Goal: Information Seeking & Learning: Understand process/instructions

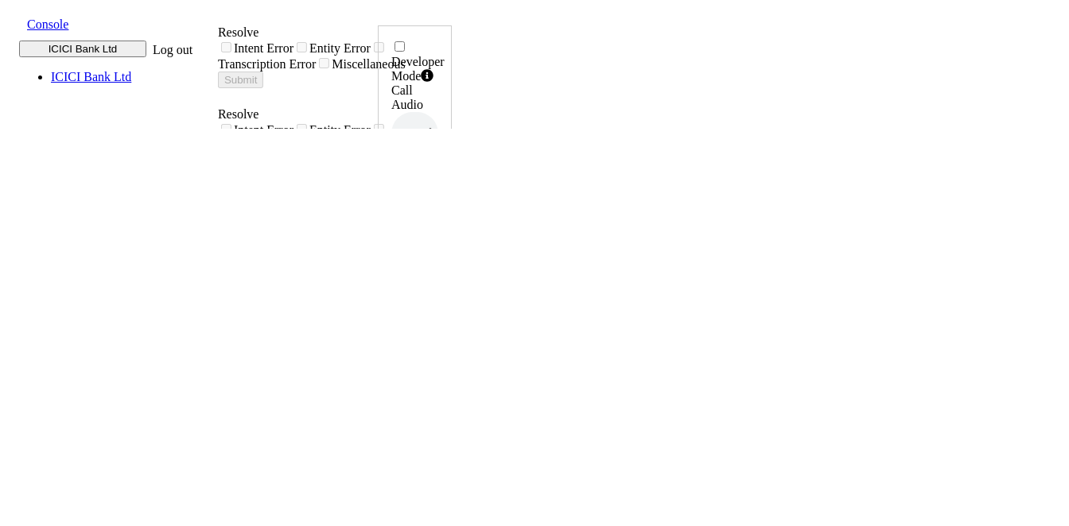
drag, startPoint x: 545, startPoint y: 251, endPoint x: 574, endPoint y: 293, distance: 50.7
copy div "ठीक है, अगर आप अपने credit card को cancel करवाना चाहते है तो कहिए, हाँ, वरना कह…"
drag, startPoint x: 676, startPoint y: 235, endPoint x: 690, endPoint y: 266, distance: 33.4
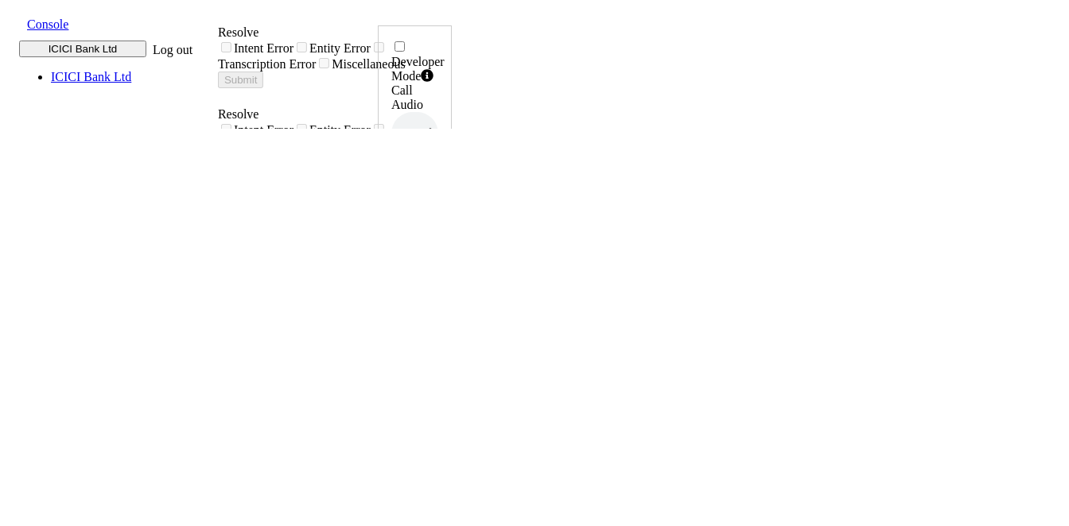
copy div "Alright, if you want to cancel your credit card, please say yes, otherwise, ple…"
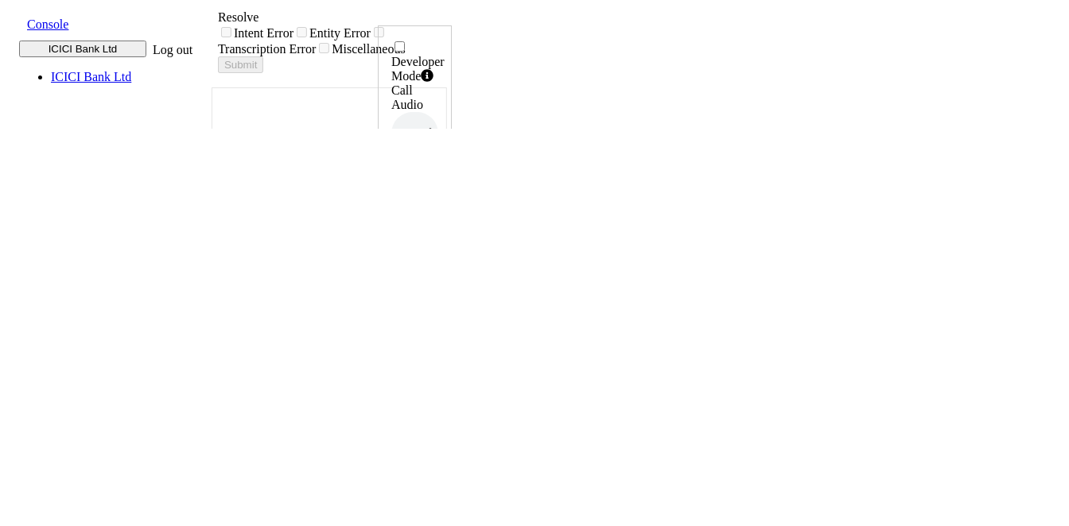
scroll to position [83, 0]
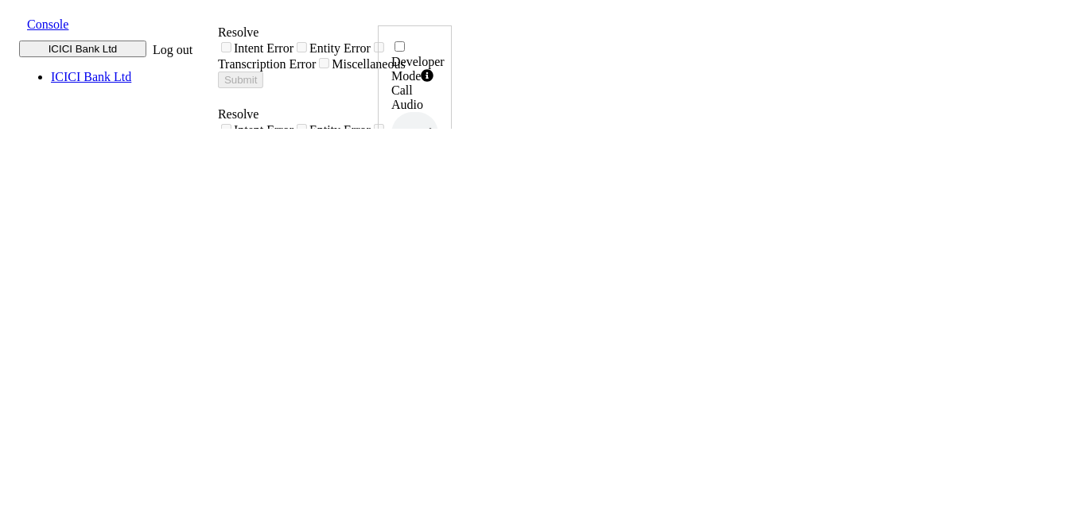
drag, startPoint x: 540, startPoint y: 254, endPoint x: 573, endPoint y: 286, distance: 46.1
copy div "ठीक है, अगर आप अपने credit card को cancel करवाना चाहते है तो कहिए, हाँ, वरना कह…"
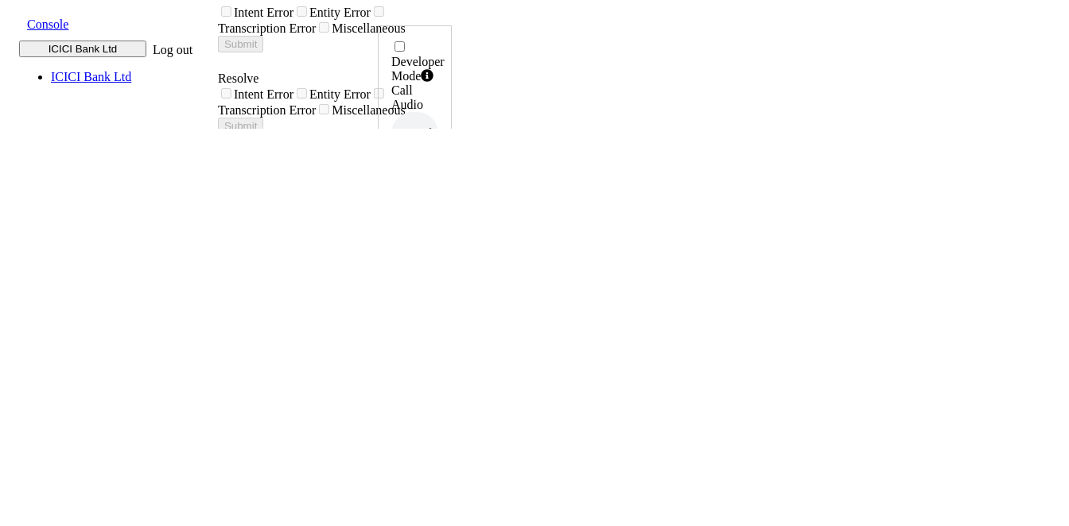
scroll to position [44, 0]
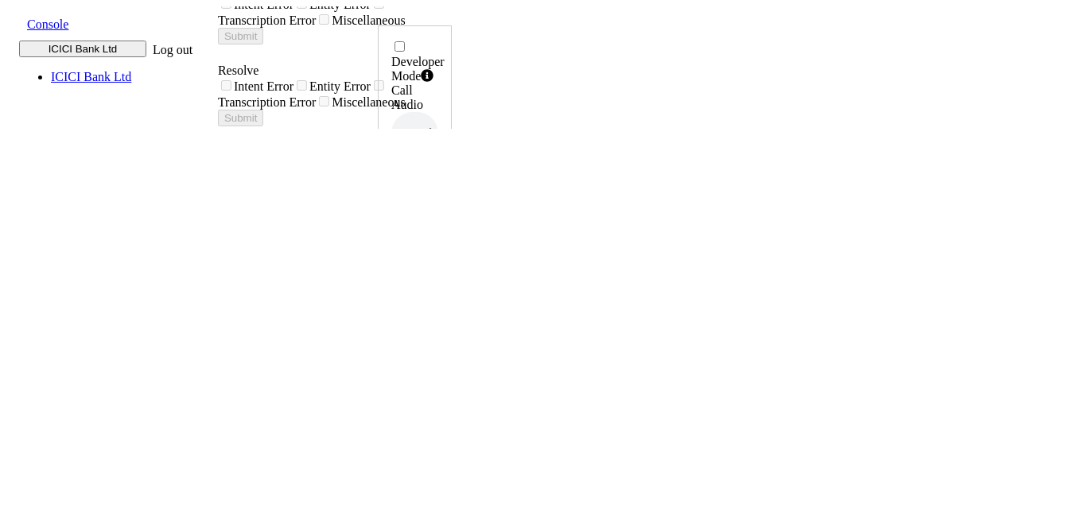
drag, startPoint x: 681, startPoint y: 410, endPoint x: 756, endPoint y: 422, distance: 75.7
copy div "Alright, Please tell me, what would you like to know about your credit card? Fo…"
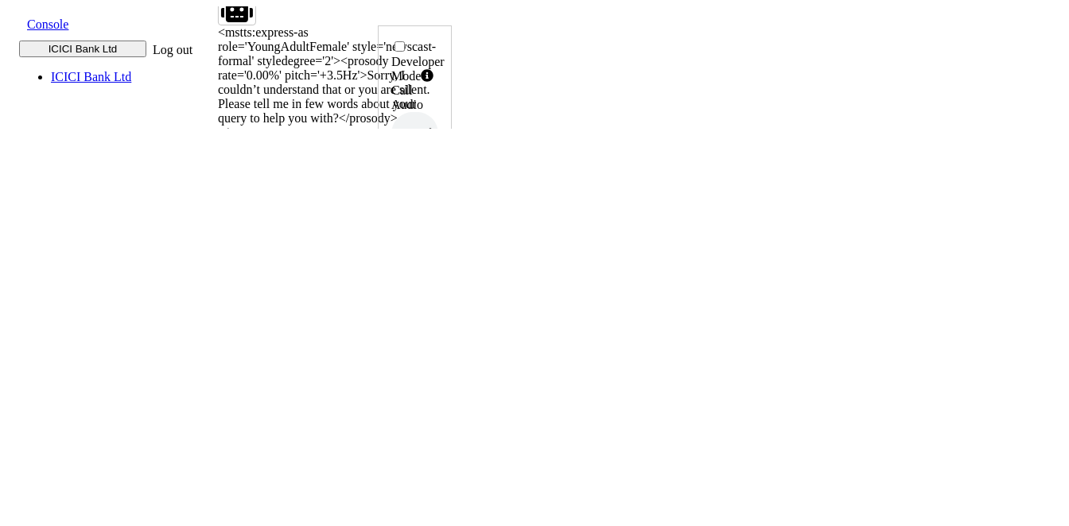
scroll to position [695, 0]
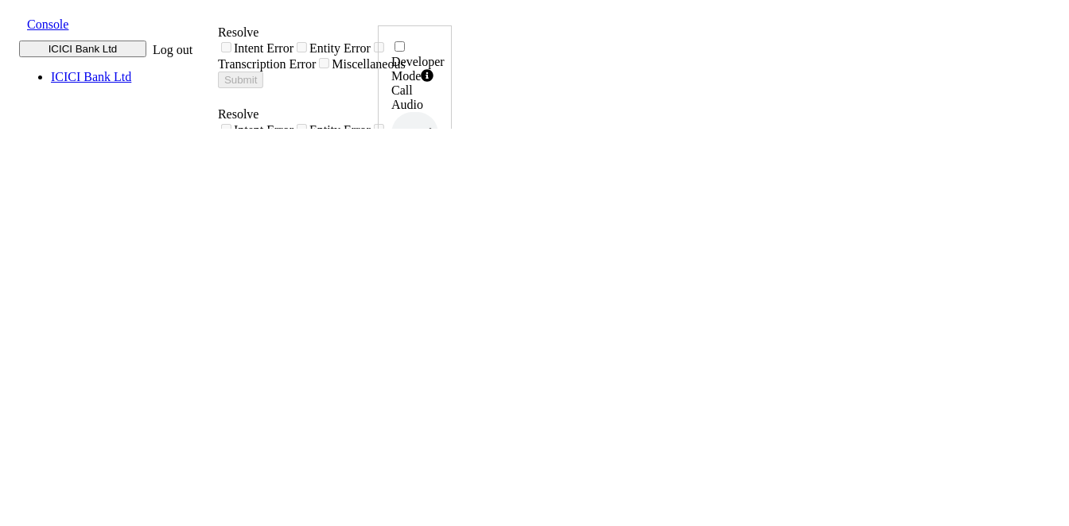
drag, startPoint x: 541, startPoint y: 255, endPoint x: 572, endPoint y: 285, distance: 43.3
copy div "ठीक है, अगर आप अपने credit card को cancel करवाना चाहते है तो कहिए, हाँ, वरना कह…"
drag, startPoint x: 673, startPoint y: 236, endPoint x: 689, endPoint y: 240, distance: 17.2
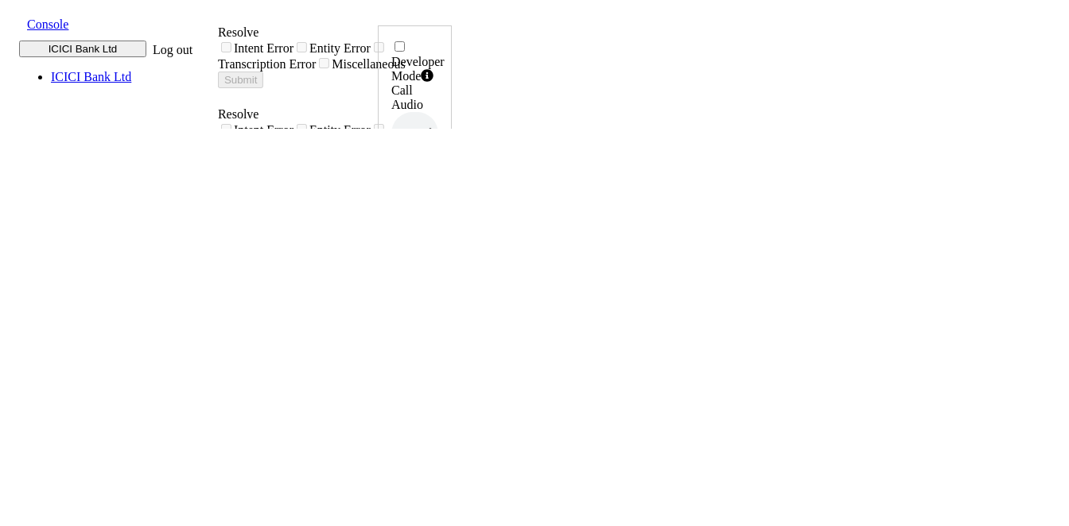
drag, startPoint x: 678, startPoint y: 229, endPoint x: 685, endPoint y: 264, distance: 35.7
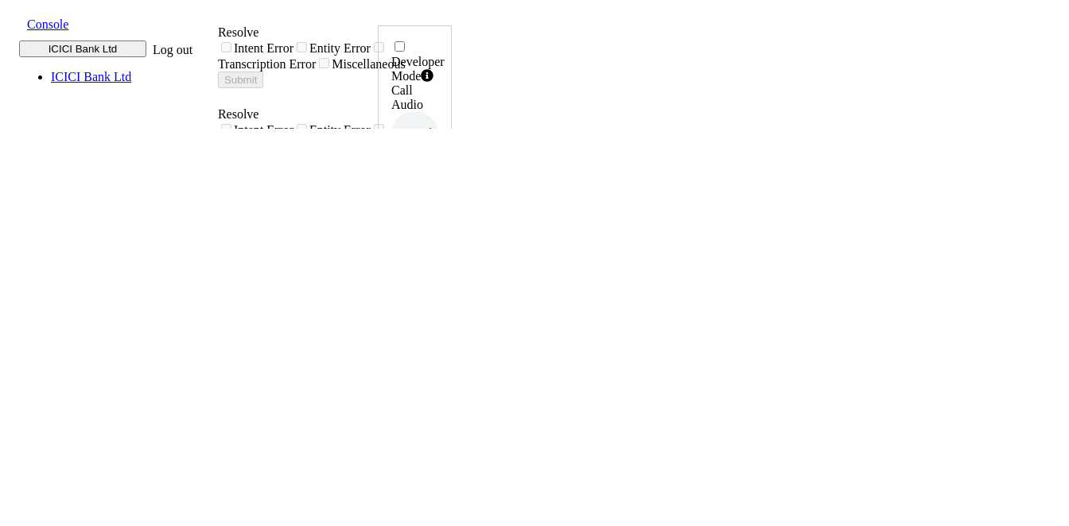
copy div "Alright, if you want to cancel your credit card, please say yes, otherwise, ple…"
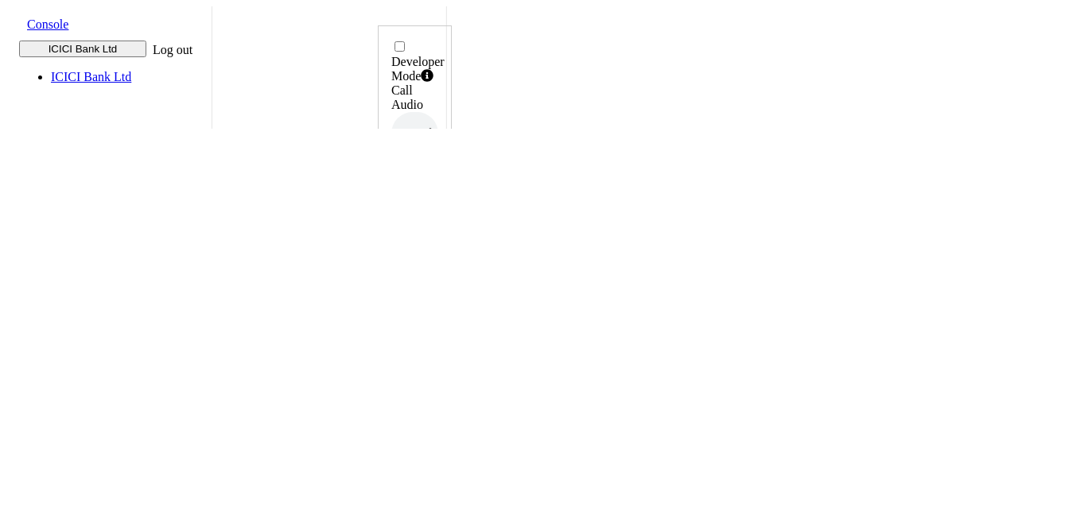
scroll to position [247, 0]
drag, startPoint x: 274, startPoint y: 402, endPoint x: 340, endPoint y: 402, distance: 65.2
drag, startPoint x: 340, startPoint y: 402, endPoint x: 404, endPoint y: 403, distance: 64.4
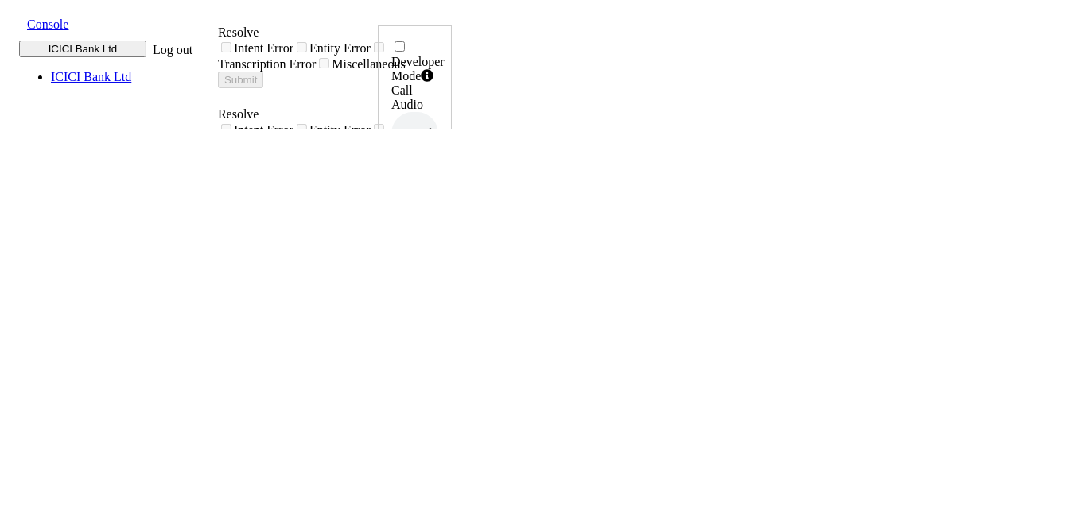
drag, startPoint x: 275, startPoint y: 162, endPoint x: 449, endPoint y: 169, distance: 174.3
copy div "want to cancel my card"
drag, startPoint x: 679, startPoint y: 233, endPoint x: 688, endPoint y: 261, distance: 29.2
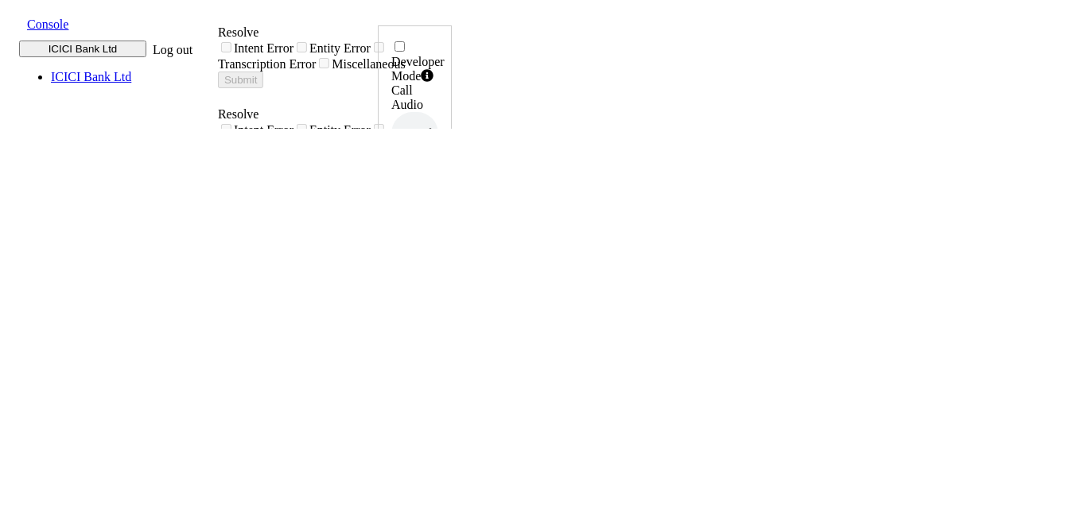
copy div "Alright, if you want to cancel your credit card, please say yes, otherwise, ple…"
drag, startPoint x: 542, startPoint y: 256, endPoint x: 569, endPoint y: 291, distance: 44.2
copy div "ठीक है, अगर आप अपने credit card को cancel करवाना चाहते है तो कहिए, हाँ, वरना कह…"
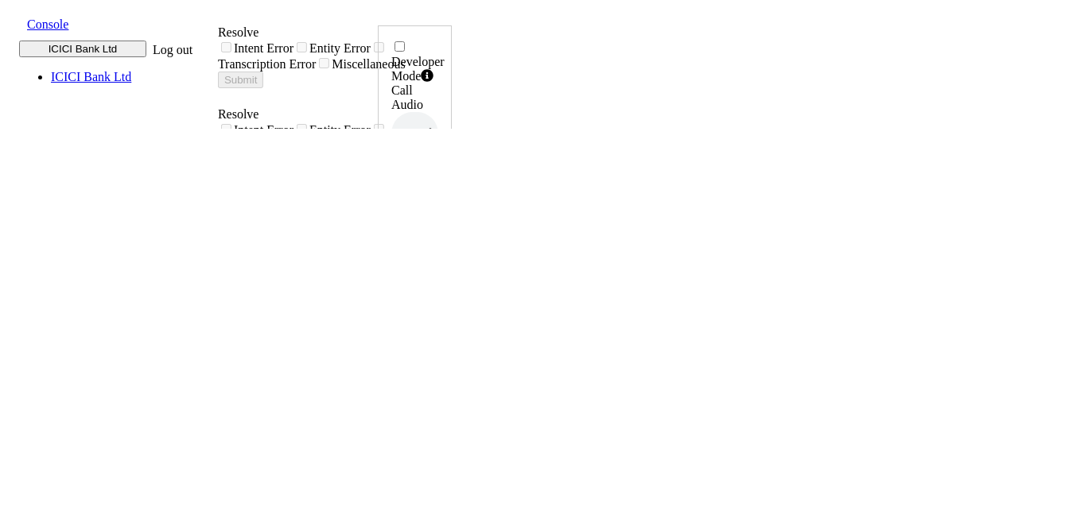
drag, startPoint x: 277, startPoint y: 162, endPoint x: 358, endPoint y: 169, distance: 81.4
copy div "virat com"
click at [439, 499] on div "virat com" at bounding box center [328, 522] width 221 height 46
